Goal: Task Accomplishment & Management: Complete application form

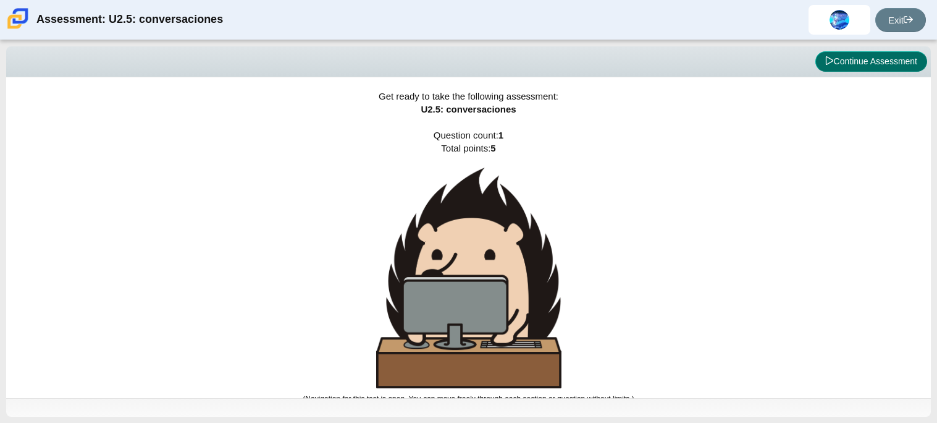
click at [831, 65] on button "Continue Assessment" at bounding box center [872, 61] width 112 height 21
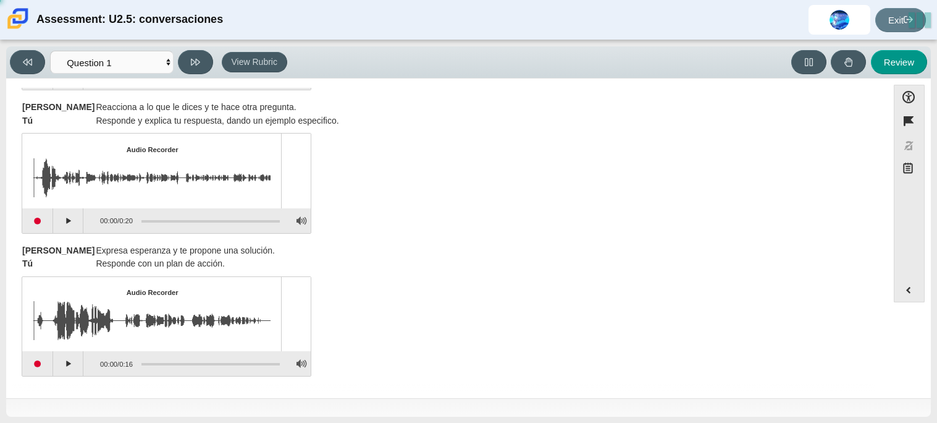
scroll to position [586, 0]
click at [884, 60] on button "Review" at bounding box center [899, 62] width 56 height 24
select select "review"
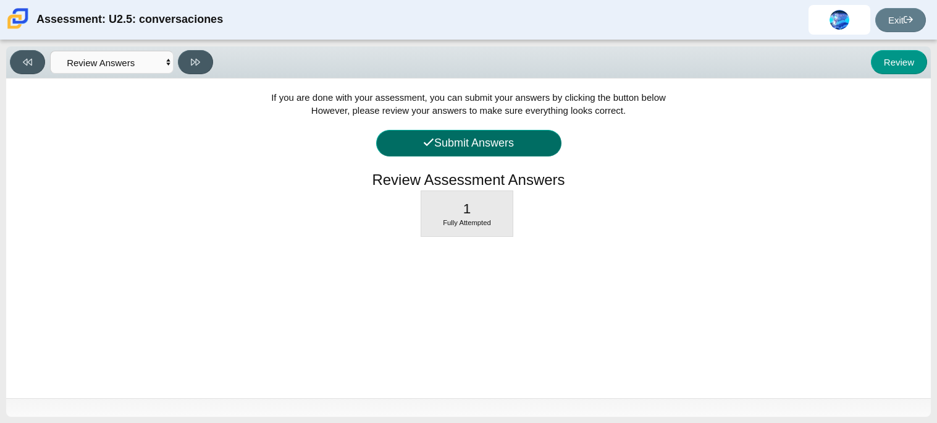
click at [505, 139] on button "Submit Answers" at bounding box center [468, 143] width 185 height 27
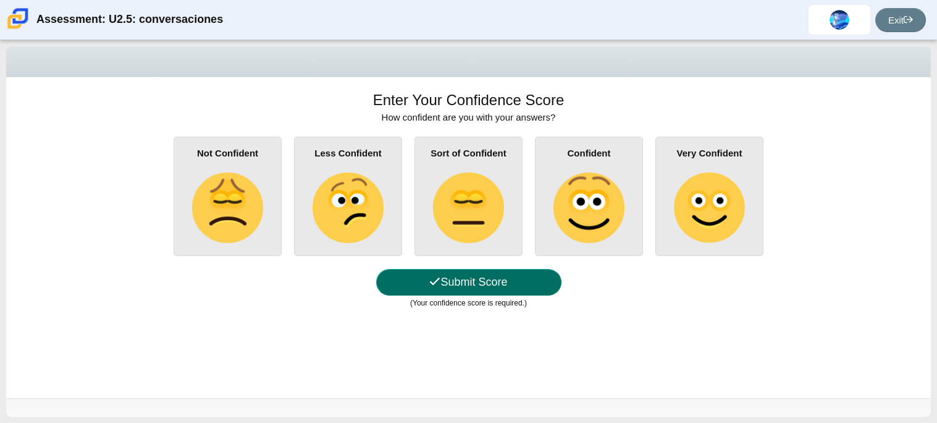
click at [517, 276] on button "Submit Score" at bounding box center [468, 282] width 185 height 27
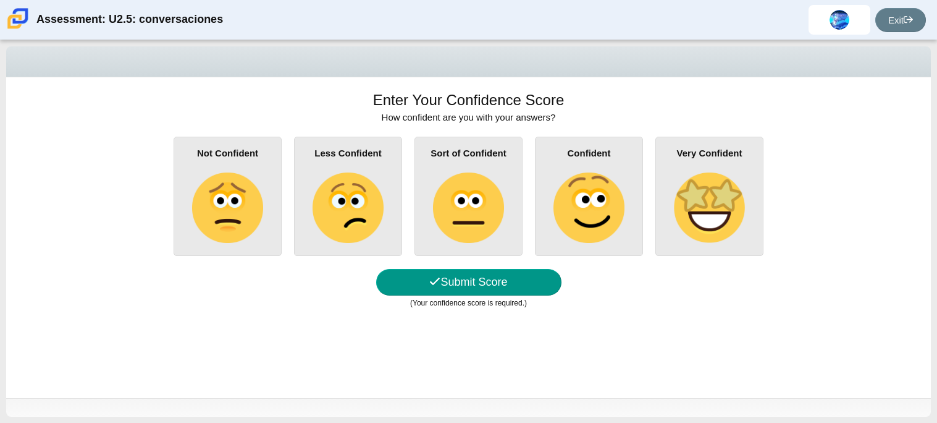
click at [600, 193] on img at bounding box center [589, 207] width 70 height 70
click at [0, 0] on input "Confident" at bounding box center [0, 0] width 0 height 0
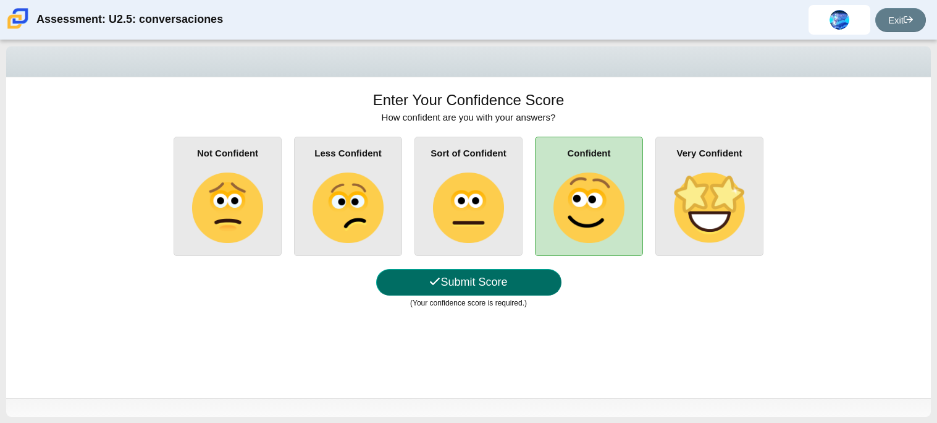
click at [491, 278] on button "Submit Score" at bounding box center [468, 282] width 185 height 27
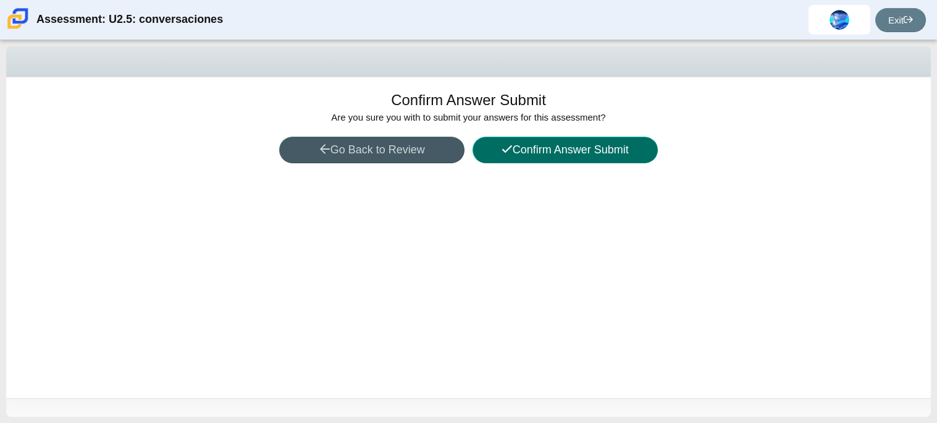
click at [536, 148] on button "Confirm Answer Submit" at bounding box center [565, 150] width 185 height 27
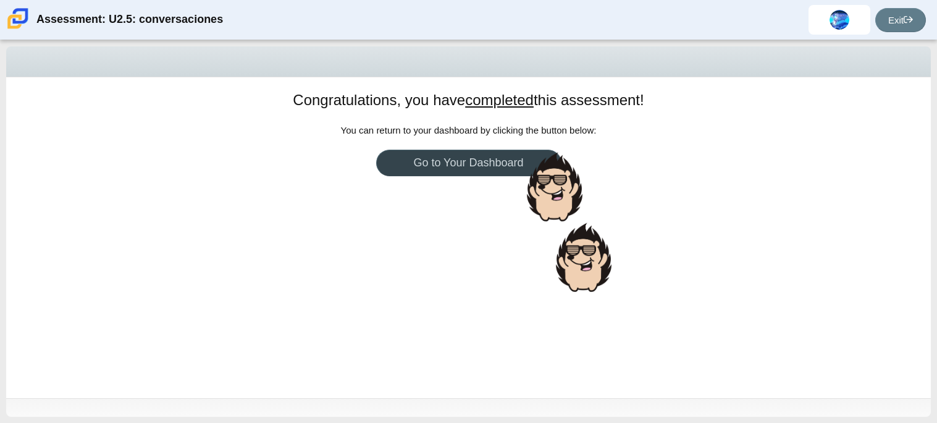
click at [483, 163] on link "Go to Your Dashboard" at bounding box center [468, 163] width 185 height 27
